Goal: Transaction & Acquisition: Download file/media

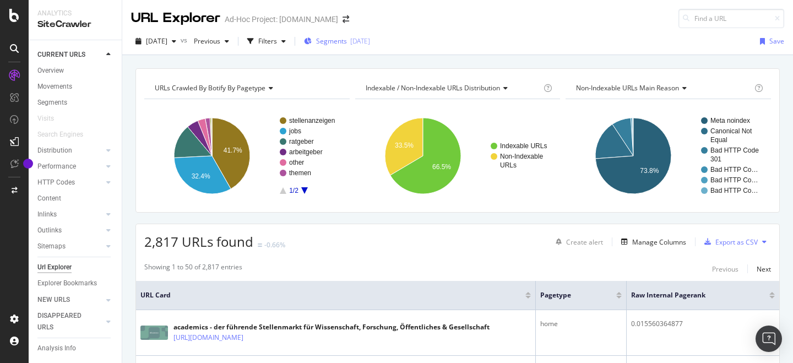
click at [347, 43] on span "Segments" at bounding box center [331, 40] width 31 height 9
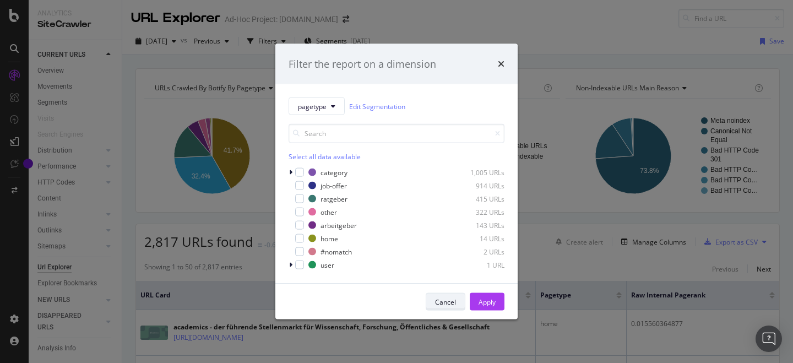
click at [449, 309] on div "Cancel" at bounding box center [445, 301] width 21 height 15
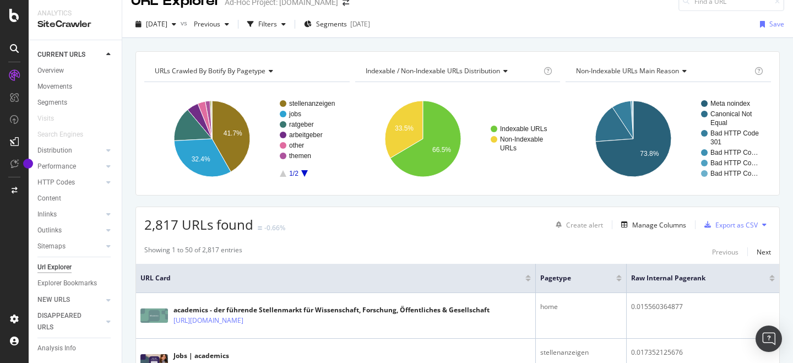
scroll to position [19, 0]
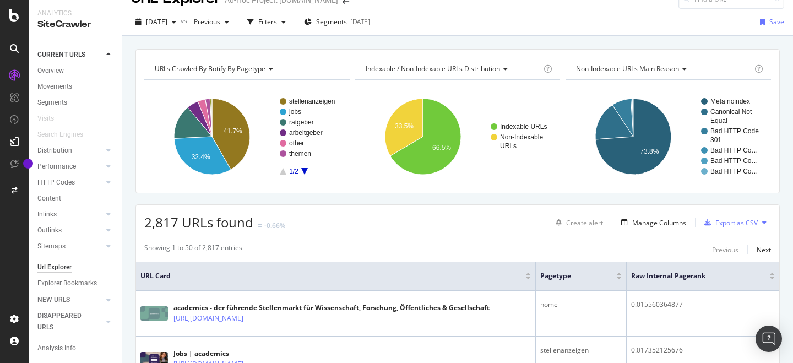
click at [753, 230] on div "Export as CSV" at bounding box center [729, 222] width 58 height 17
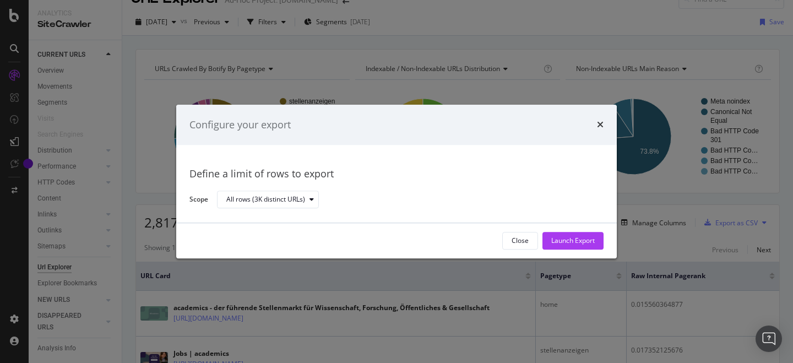
click at [264, 209] on div "All rows (3K distinct URLs)" at bounding box center [406, 199] width 378 height 19
click at [571, 245] on div "Launch Export" at bounding box center [574, 240] width 44 height 9
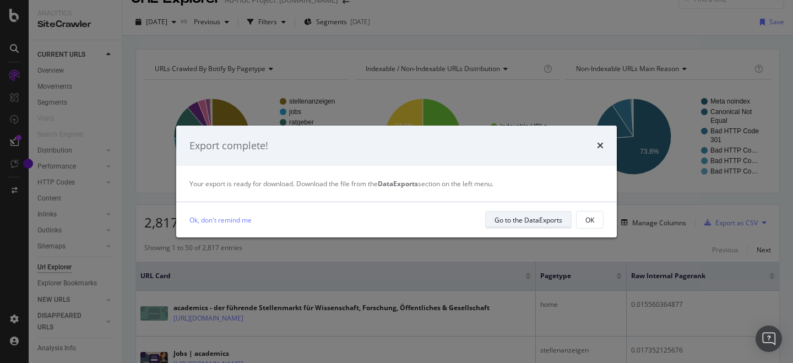
click at [517, 218] on div "Go to the DataExports" at bounding box center [529, 219] width 68 height 9
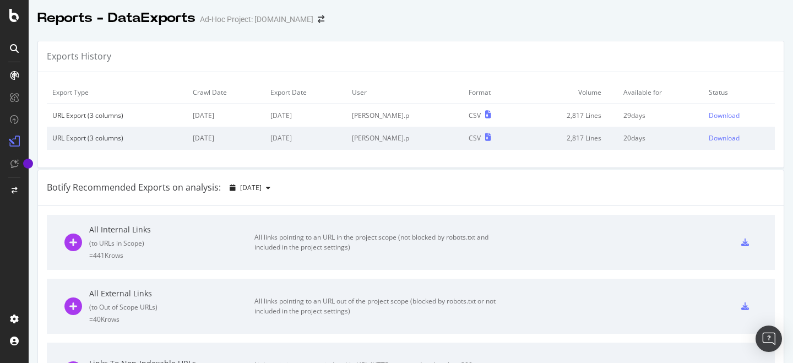
click at [547, 196] on div "Botify Recommended Exports on analysis: [DATE]" at bounding box center [411, 188] width 746 height 36
click at [713, 112] on div "Download" at bounding box center [724, 115] width 31 height 9
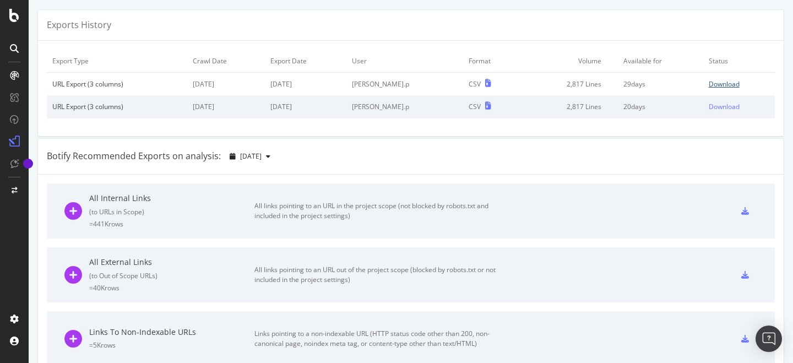
scroll to position [33, 0]
